Goal: Task Accomplishment & Management: Use online tool/utility

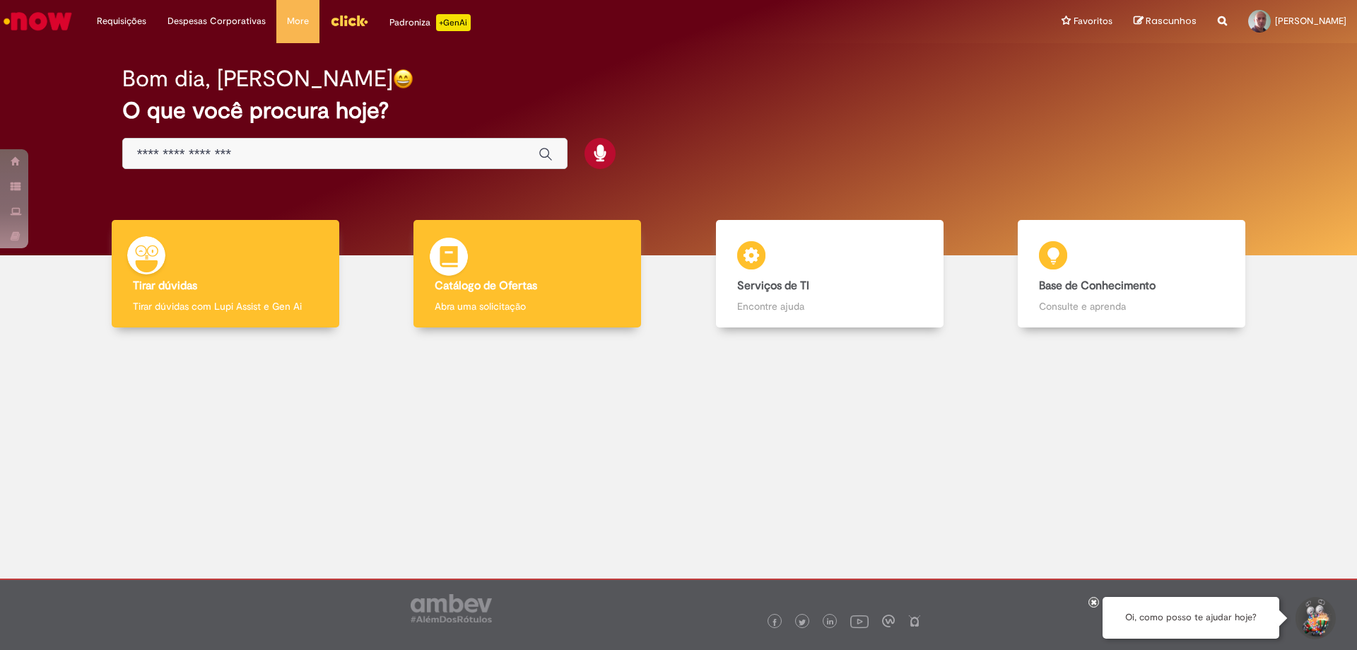
click at [570, 273] on div "Catálogo de Ofertas Catálogo de Ofertas Abra uma solicitação" at bounding box center [528, 274] width 228 height 108
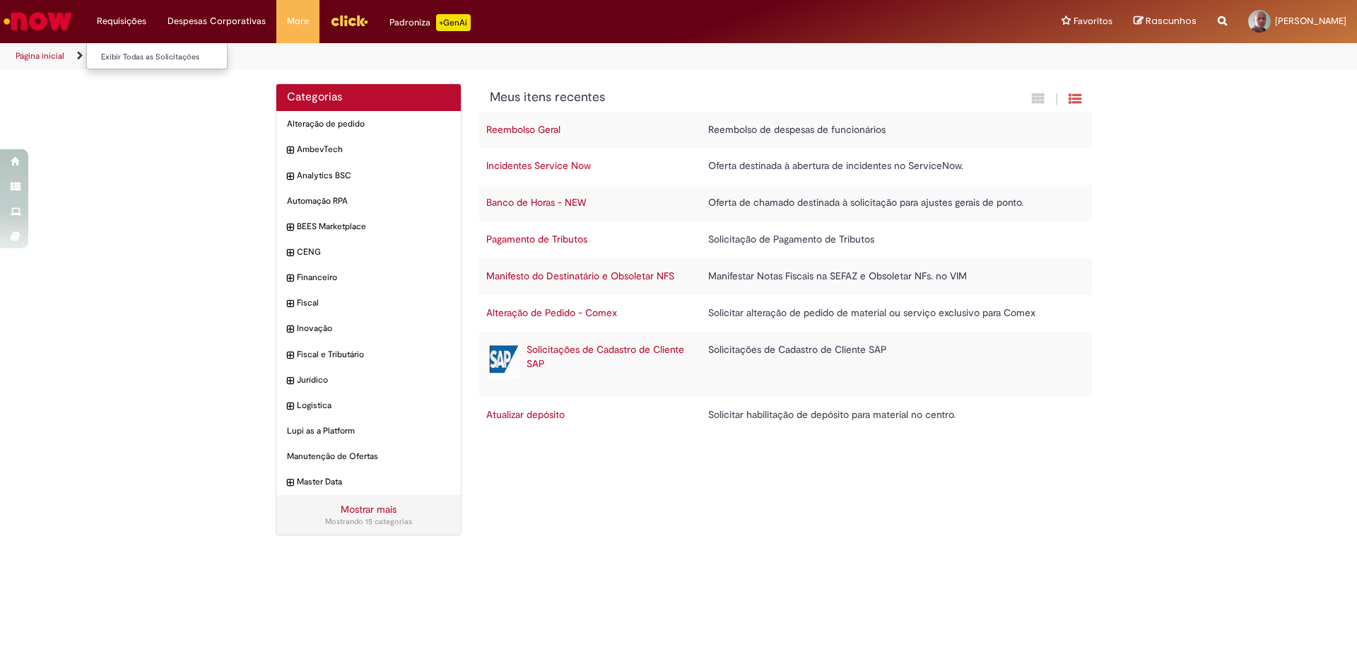
click at [107, 18] on li "Requisições Exibir Todas as Solicitações" at bounding box center [121, 21] width 71 height 42
click at [143, 22] on li "Requisições Exibir Todas as Solicitações" at bounding box center [121, 21] width 71 height 42
click at [148, 51] on link "Exibir Todas as Solicitações" at bounding box center [165, 57] width 156 height 16
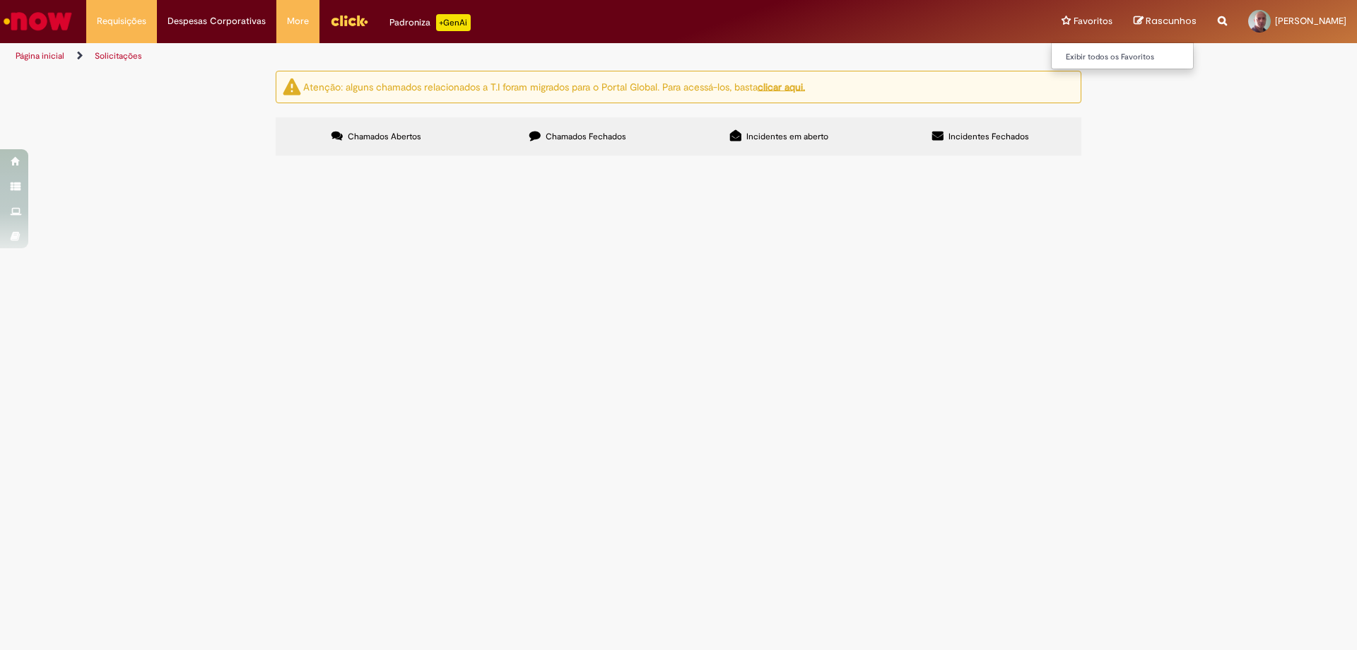
click at [1069, 18] on li "Favoritos Exibir todos os Favoritos" at bounding box center [1087, 21] width 72 height 42
click at [55, 55] on link "Página inicial" at bounding box center [40, 55] width 49 height 11
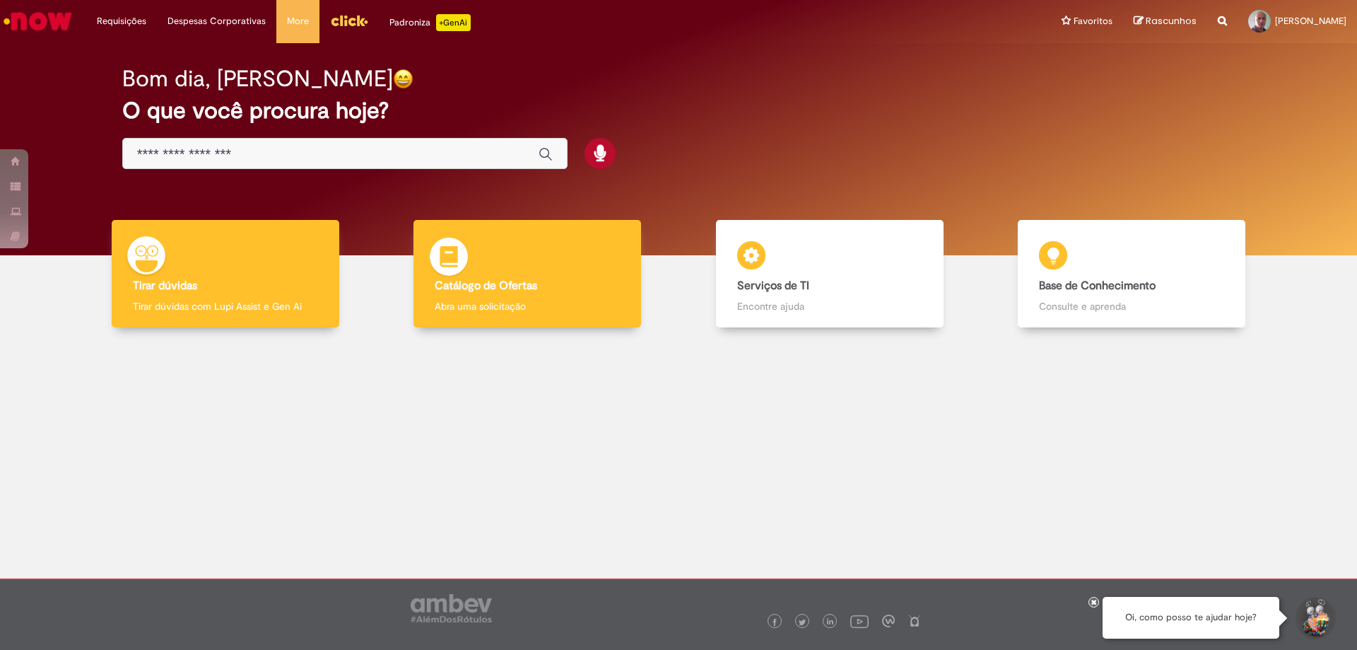
click at [498, 238] on div "Catálogo de Ofertas Catálogo de Ofertas Abra uma solicitação" at bounding box center [528, 274] width 228 height 108
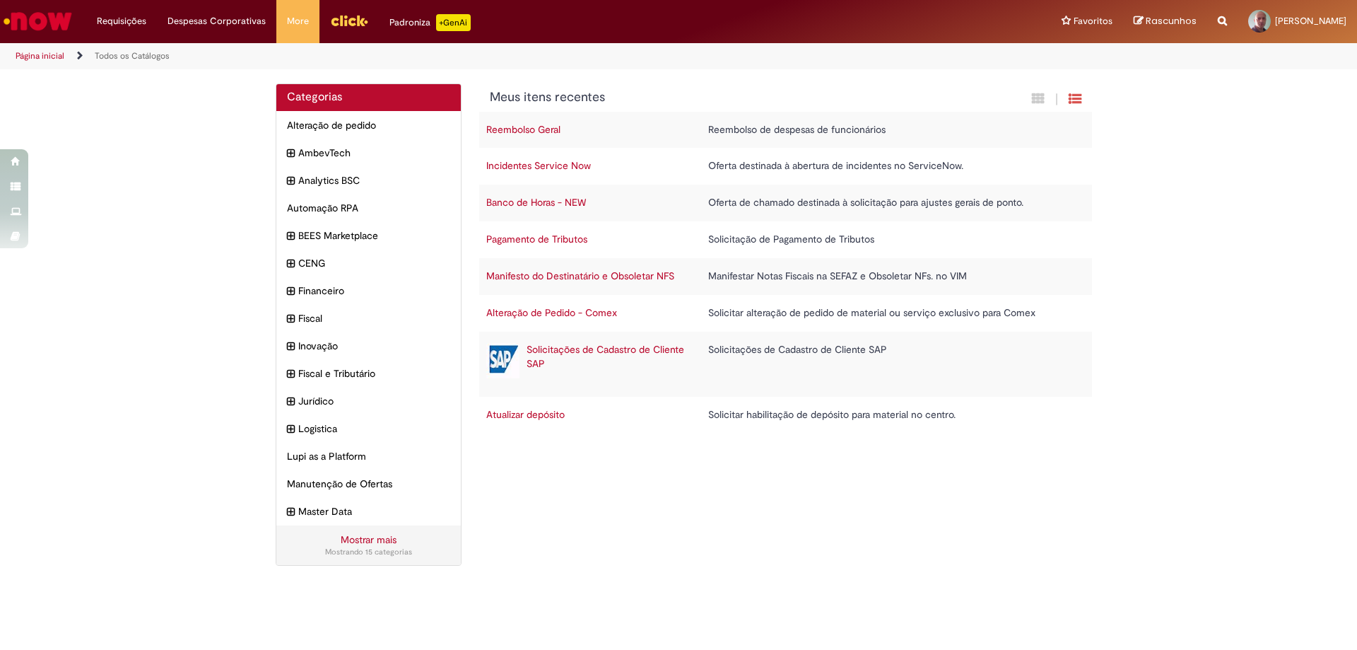
click at [358, 541] on link "Mostrar mais" at bounding box center [369, 539] width 56 height 13
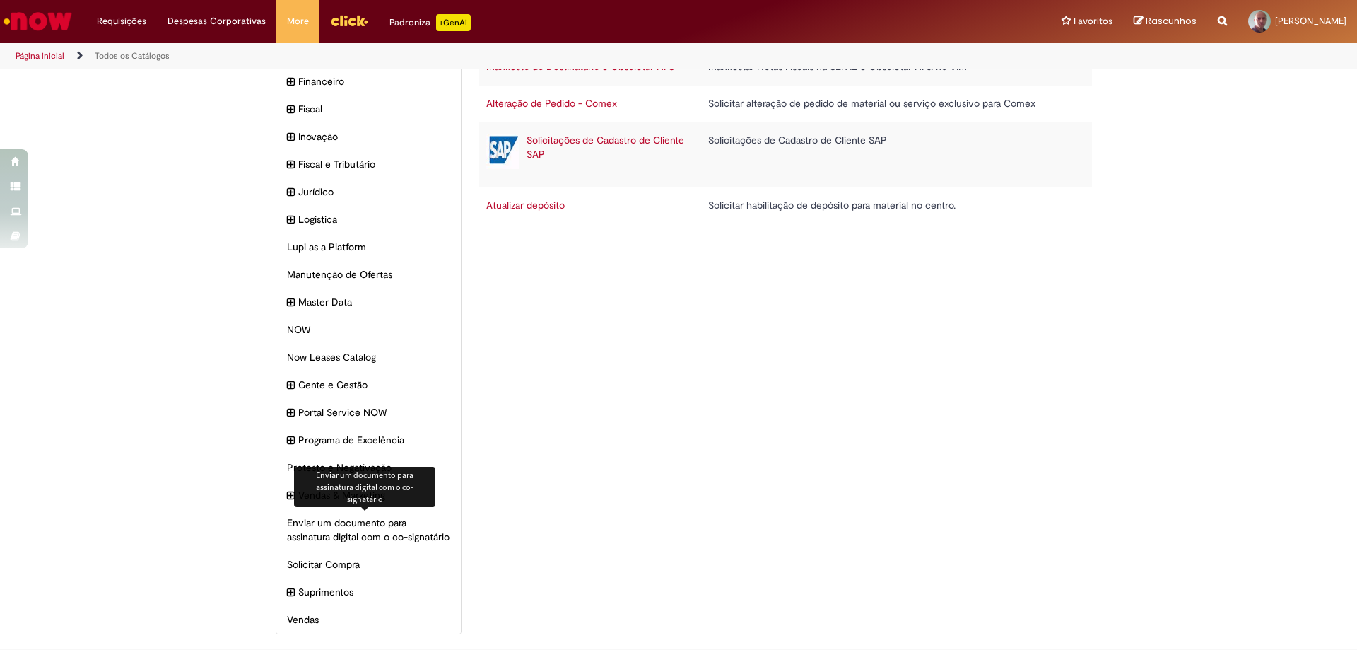
scroll to position [223, 0]
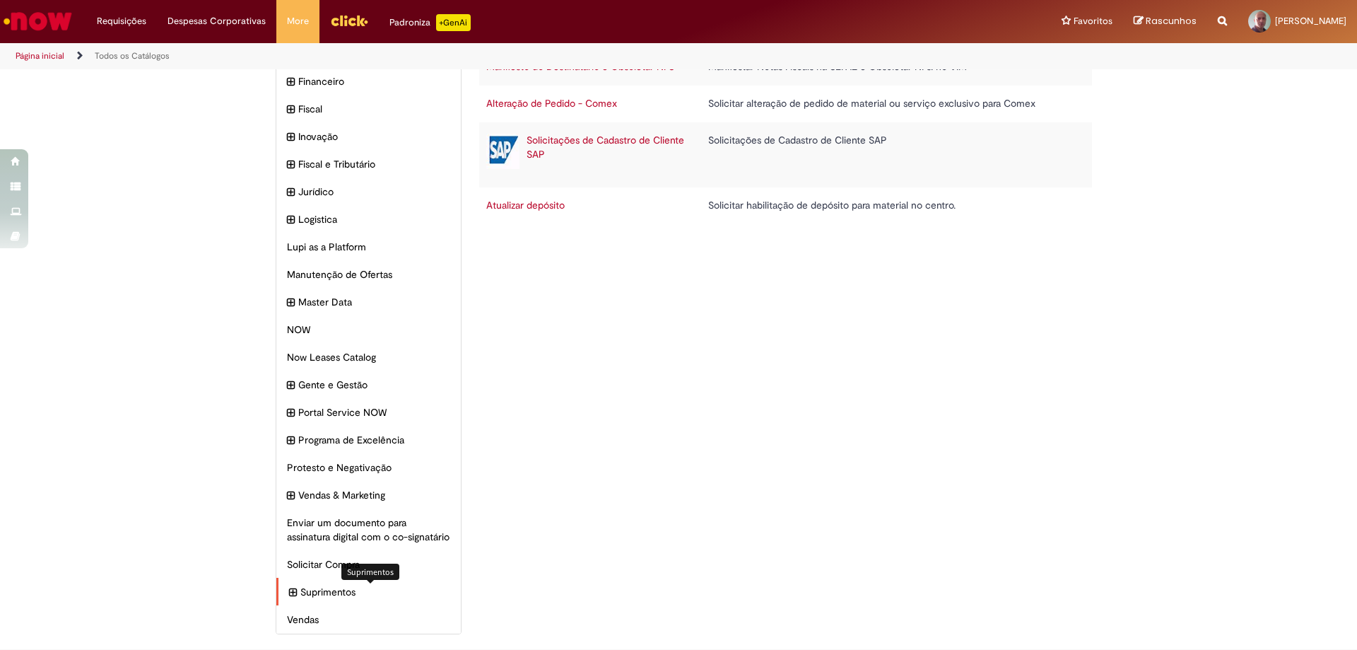
click at [310, 593] on span "Suprimentos Itens" at bounding box center [375, 592] width 150 height 14
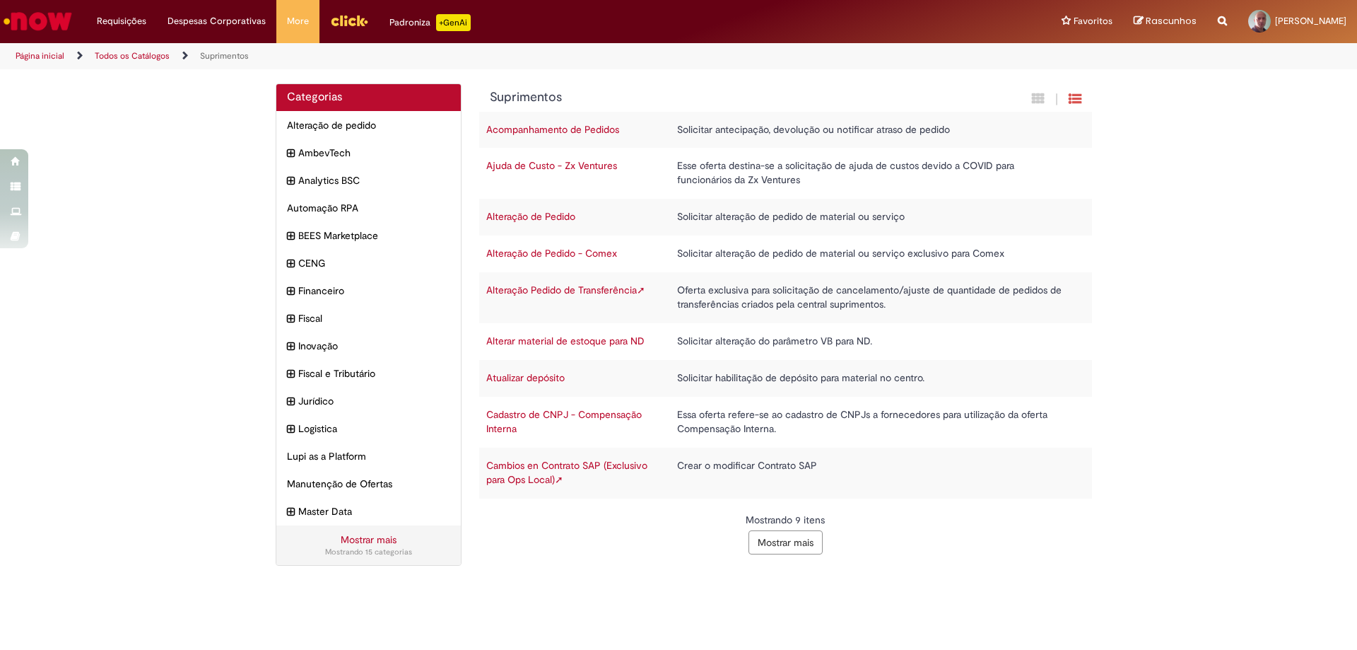
click at [583, 292] on link "Alteração Pedido de Transferência ➚" at bounding box center [565, 289] width 159 height 13
click at [555, 286] on link "Alteração Pedido de Transferência ➚" at bounding box center [565, 289] width 159 height 13
